Goal: Navigation & Orientation: Find specific page/section

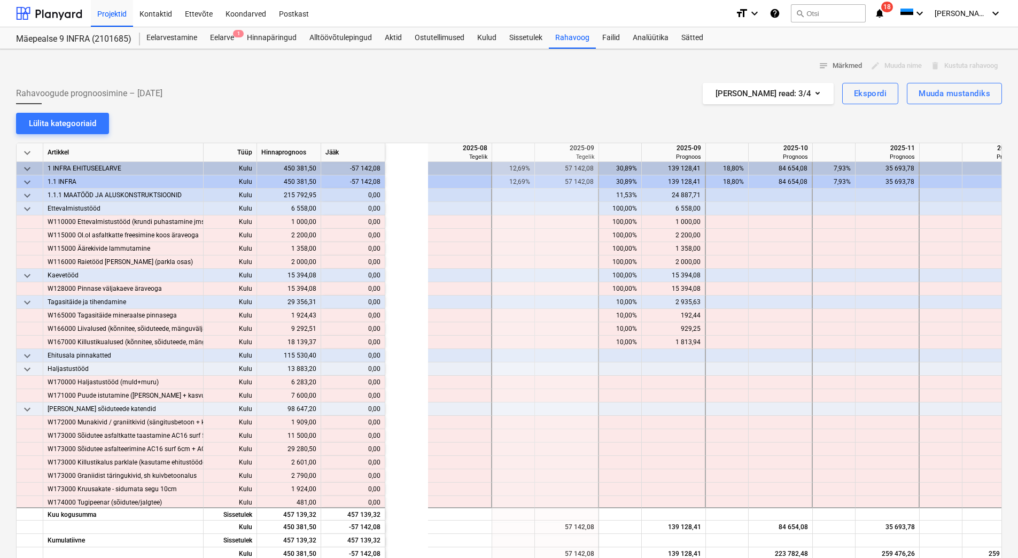
scroll to position [0, 130]
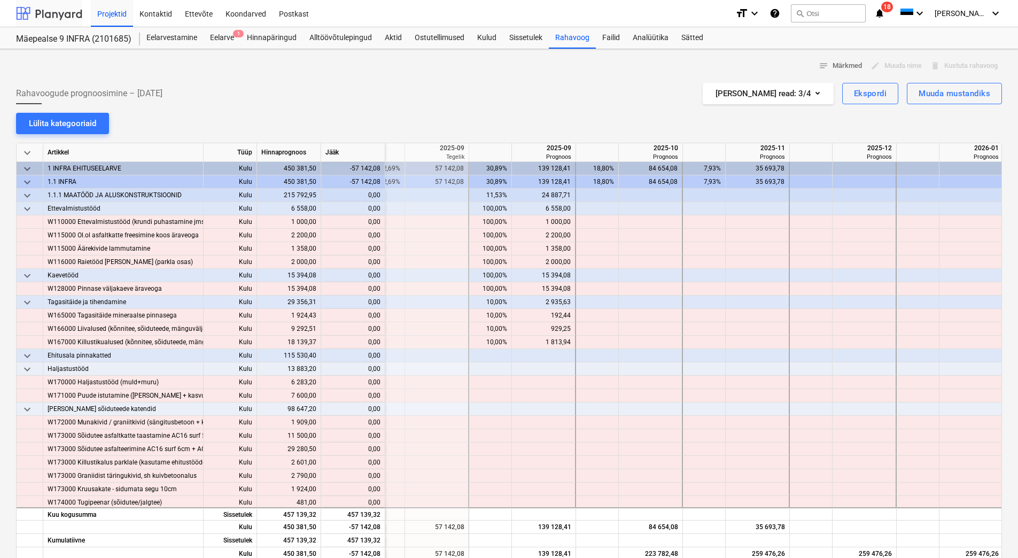
click at [67, 10] on div at bounding box center [49, 13] width 66 height 27
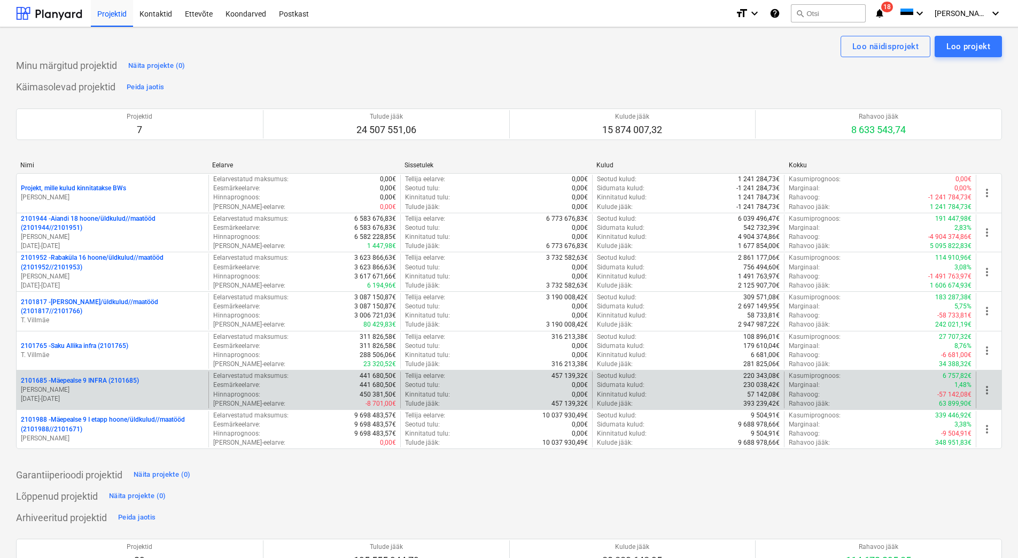
click at [107, 381] on p "2101685 - Mäepealse 9 INFRA (2101685)" at bounding box center [80, 380] width 118 height 9
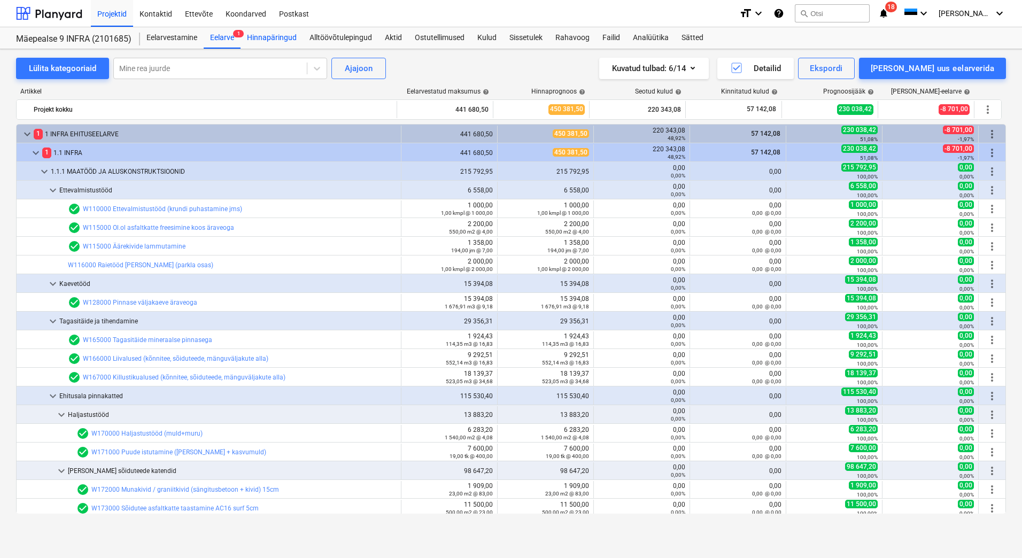
click at [282, 41] on div "Hinnapäringud" at bounding box center [271, 37] width 63 height 21
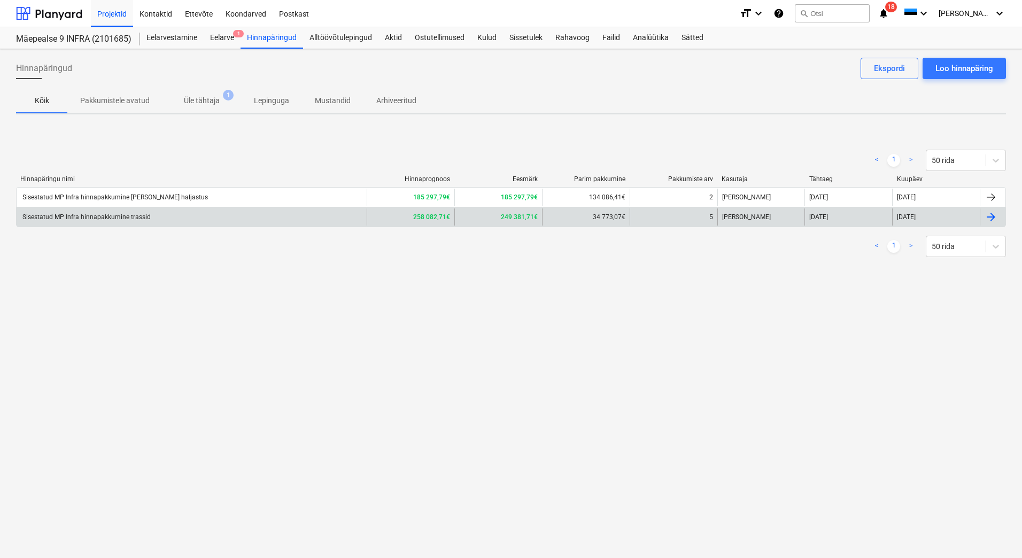
click at [202, 220] on div "Sisestatud MP Infra hinnapakkumine trassid" at bounding box center [192, 216] width 350 height 17
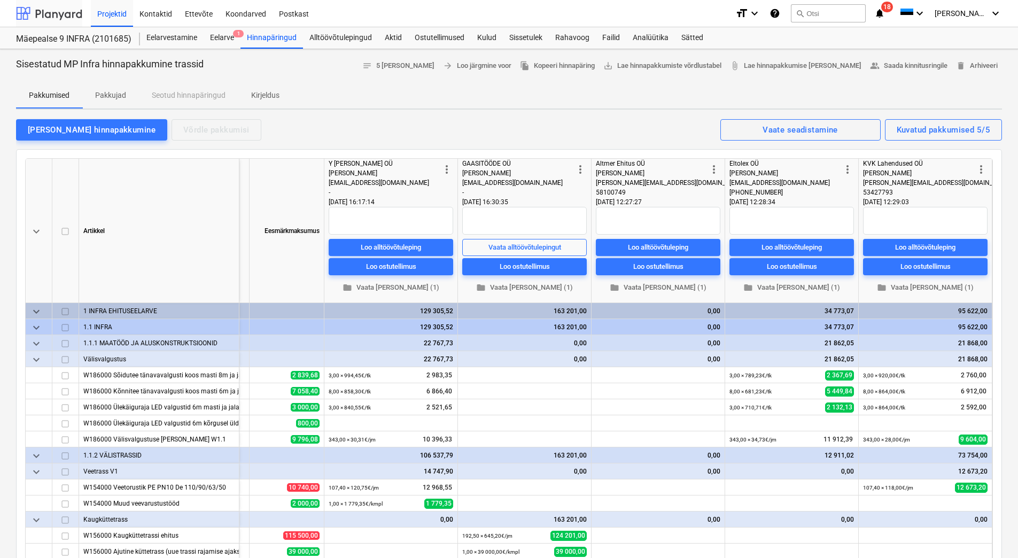
click at [57, 18] on div at bounding box center [49, 13] width 66 height 27
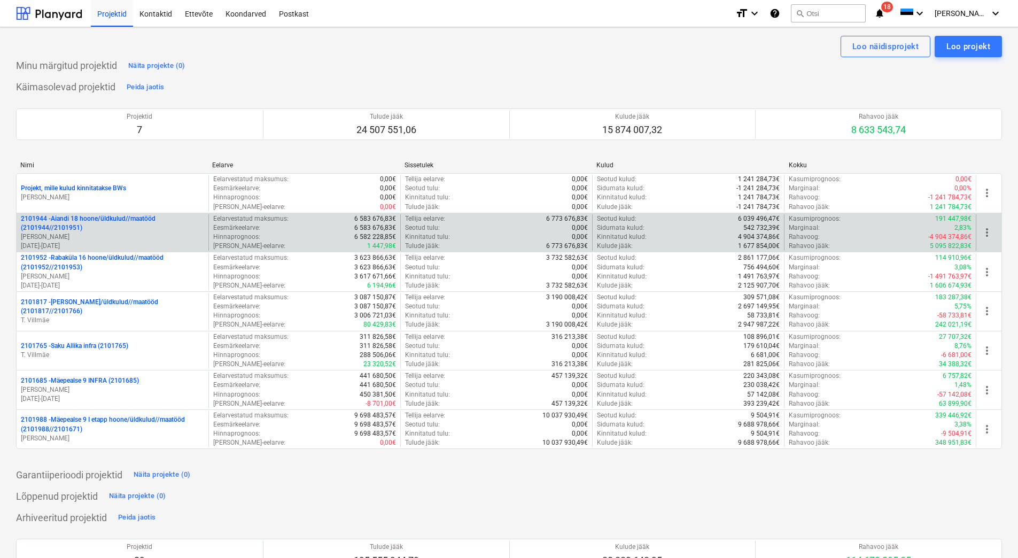
click at [66, 220] on p "2101944 - Aiandi 18 hoone/üldkulud//maatööd (2101944//2101951)" at bounding box center [112, 223] width 183 height 18
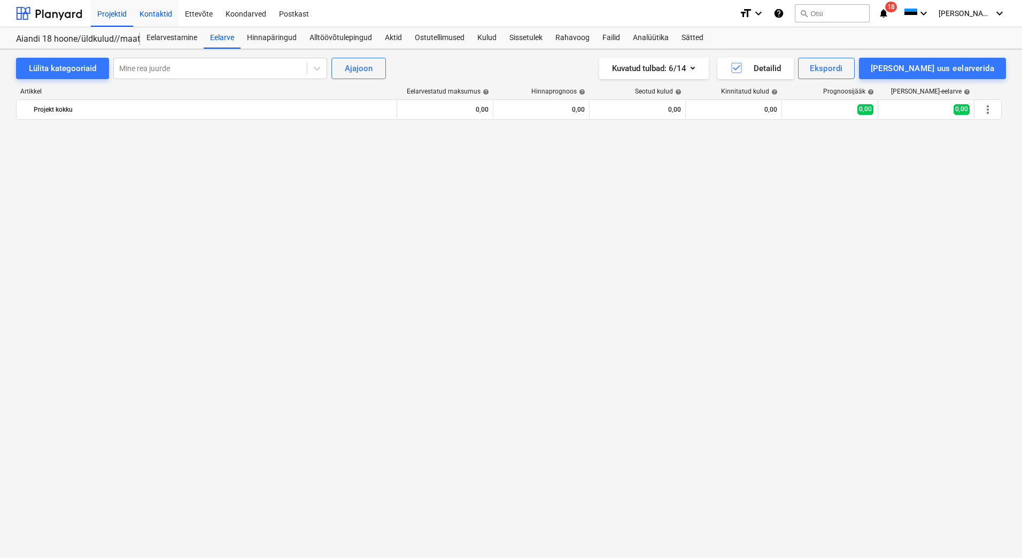
scroll to position [2778, 0]
